Goal: Task Accomplishment & Management: Manage account settings

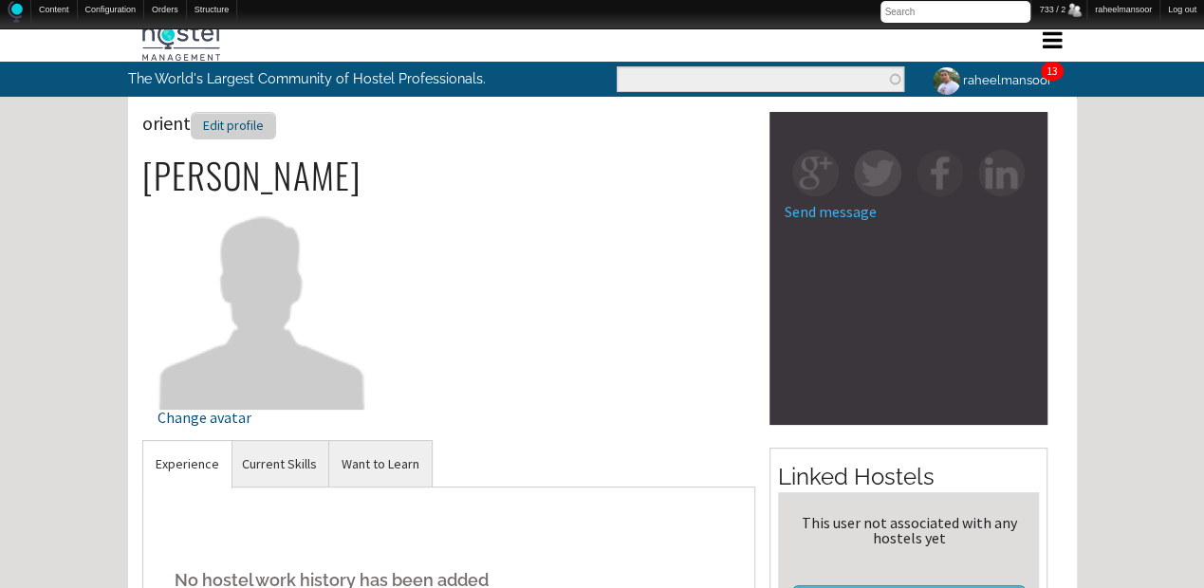
click at [244, 127] on div "Edit profile" at bounding box center [233, 126] width 85 height 28
click at [338, 125] on div "Edit profile" at bounding box center [340, 126] width 85 height 28
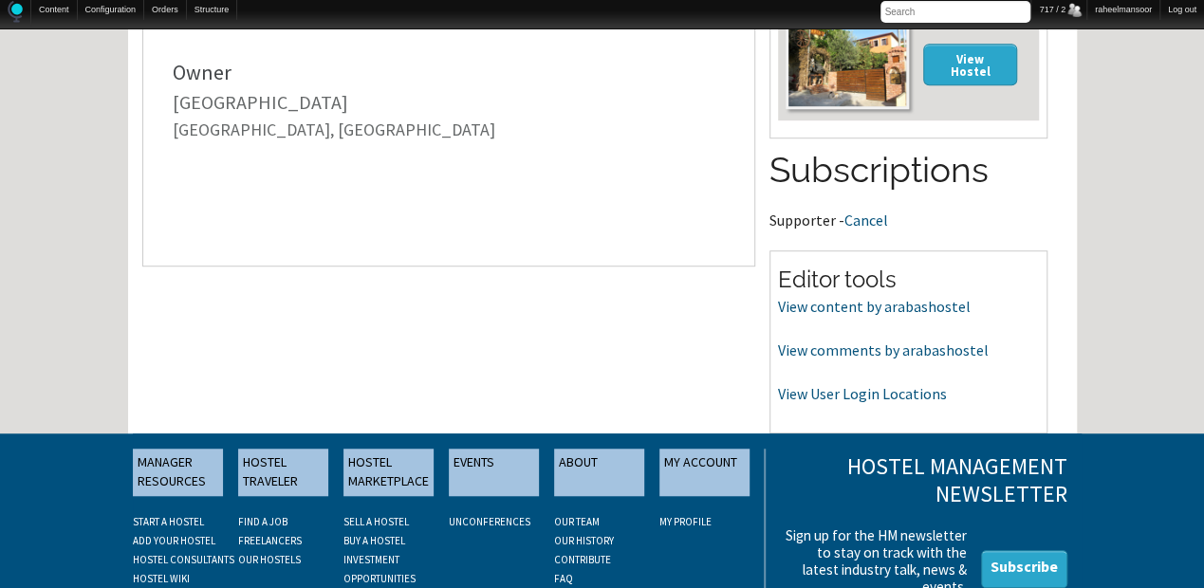
scroll to position [506, 0]
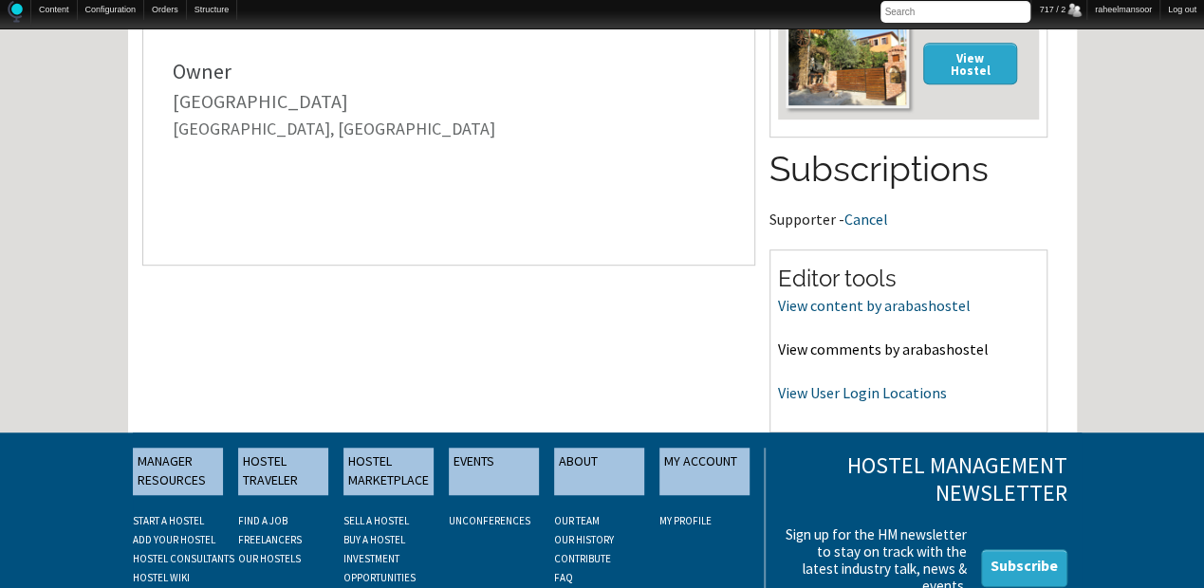
click at [896, 344] on link "View comments by arabashostel" at bounding box center [883, 349] width 211 height 19
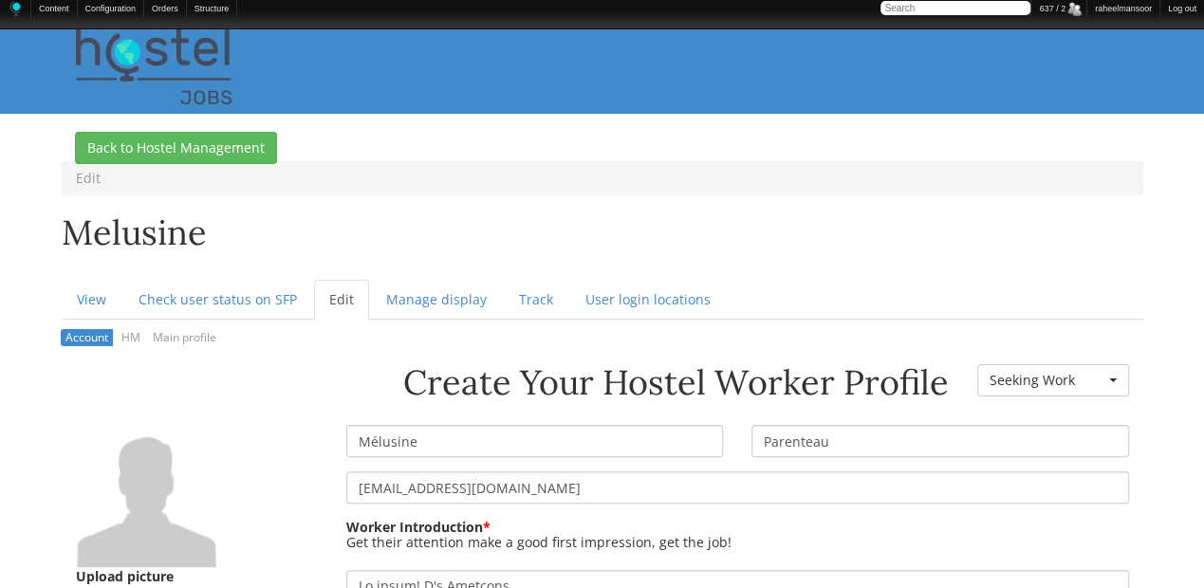
click at [902, 281] on ul "View Check user status on SFP Edit (active tab) Manage display Track User login…" at bounding box center [603, 300] width 1082 height 40
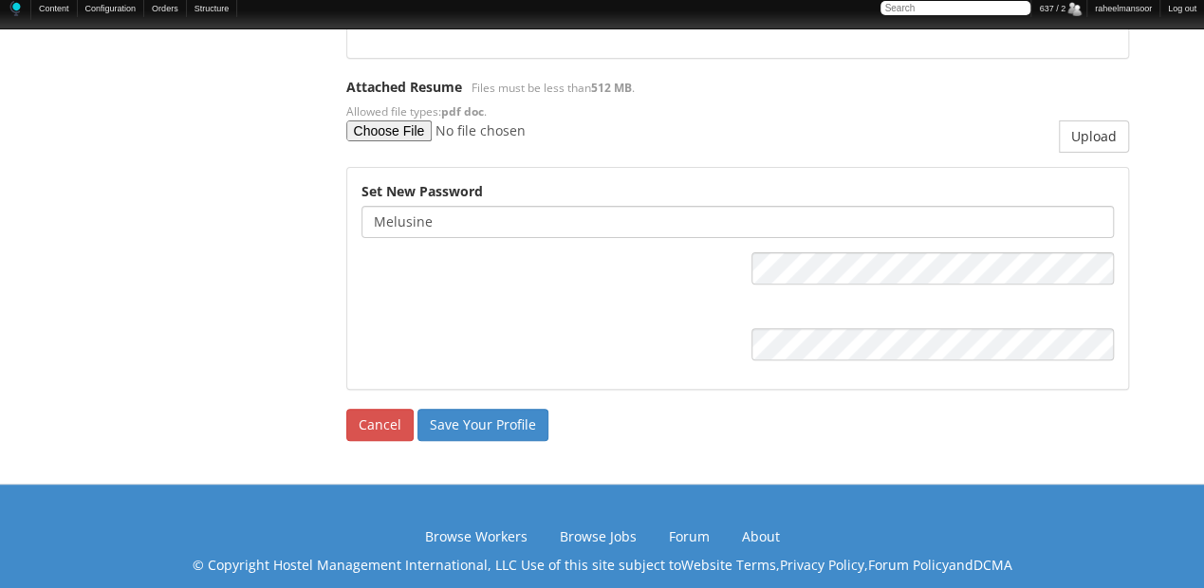
scroll to position [3789, 0]
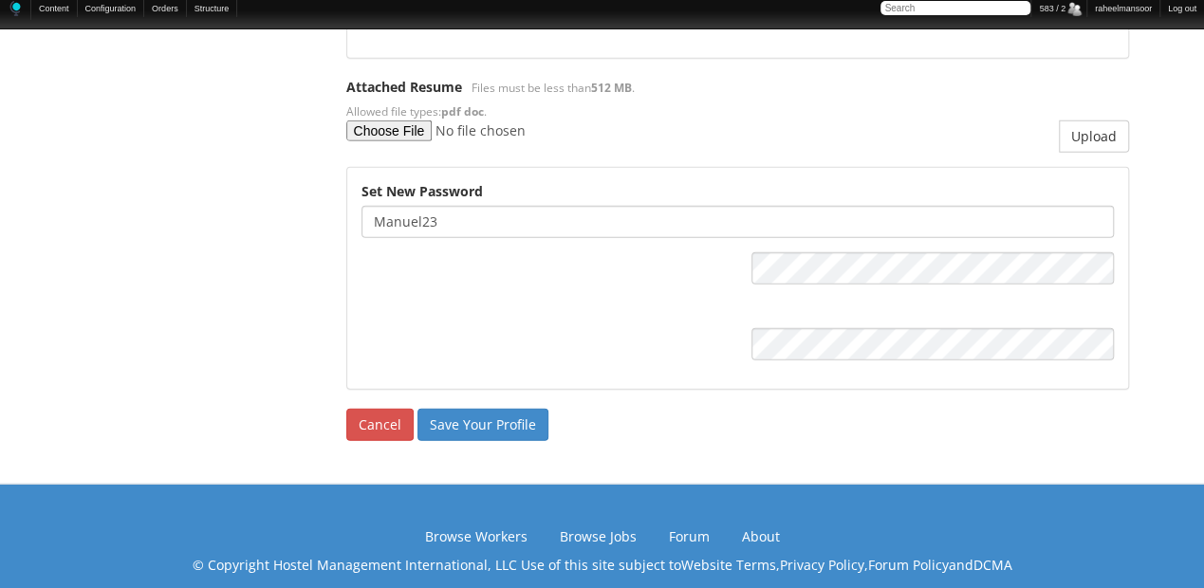
scroll to position [2696, 0]
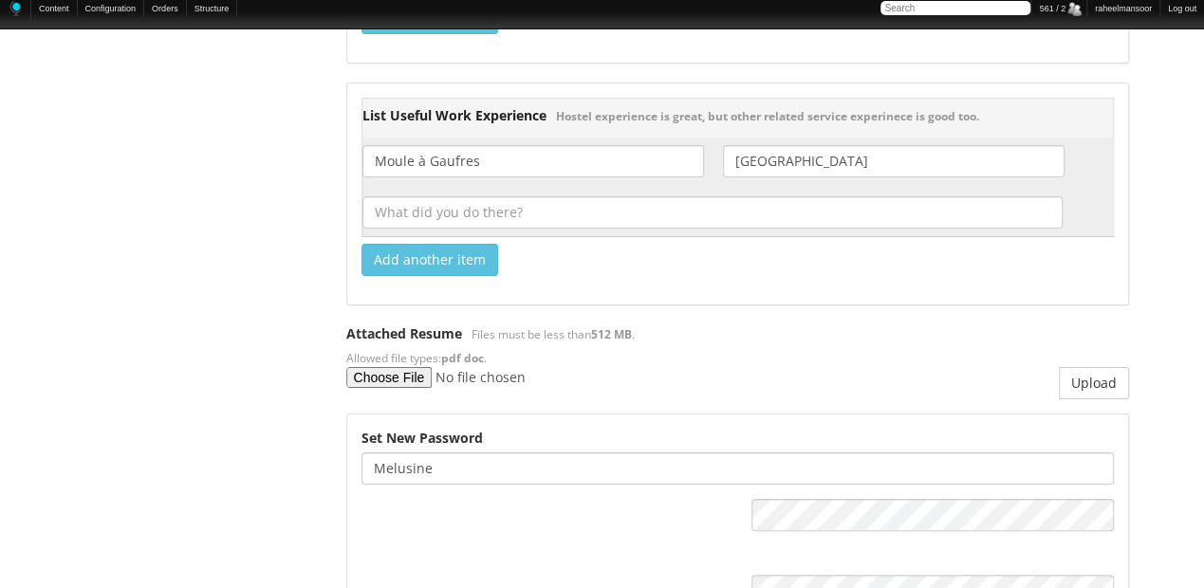
scroll to position [3789, 0]
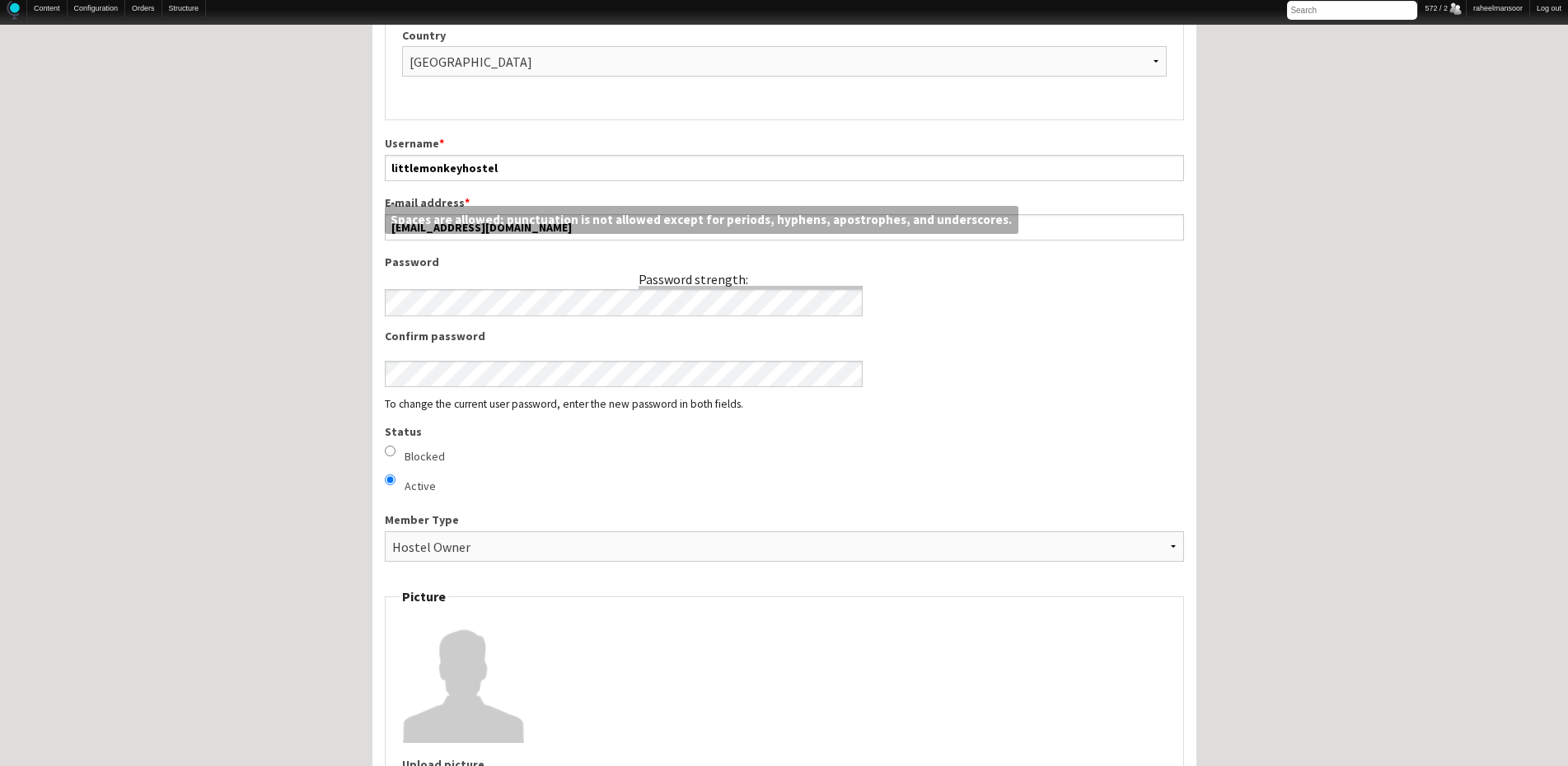
scroll to position [329, 0]
